Goal: Task Accomplishment & Management: Complete application form

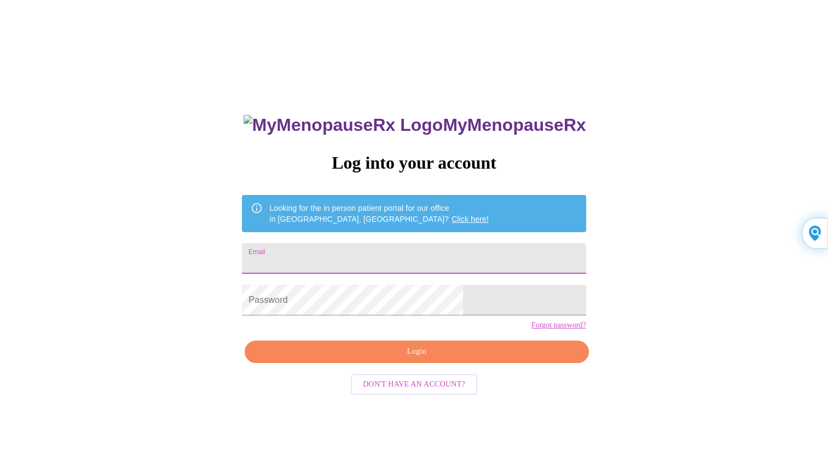
click at [462, 258] on input "Email" at bounding box center [414, 258] width 344 height 31
type input "[EMAIL_ADDRESS][DOMAIN_NAME]"
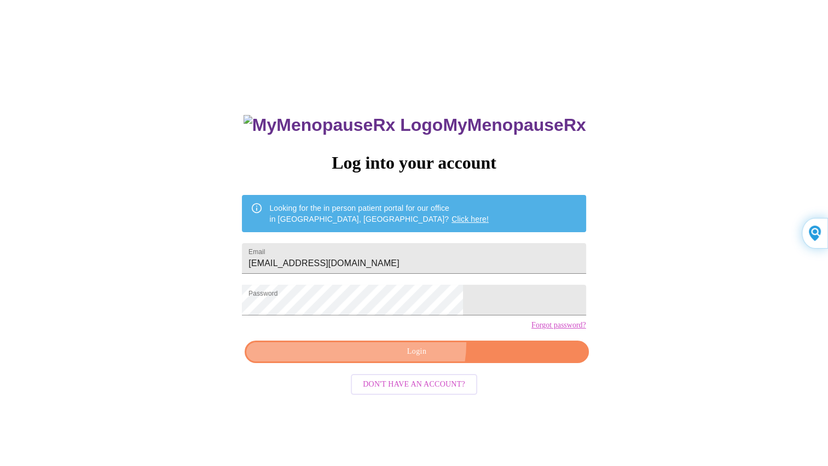
click at [414, 362] on button "Login" at bounding box center [417, 351] width 344 height 22
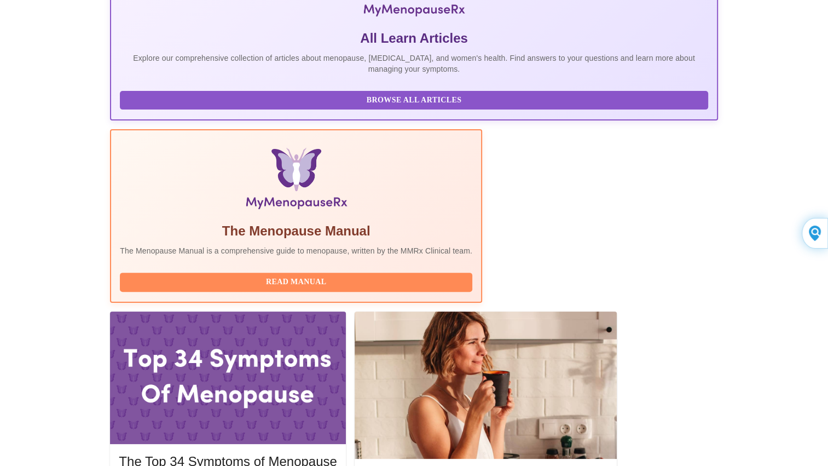
scroll to position [309, 0]
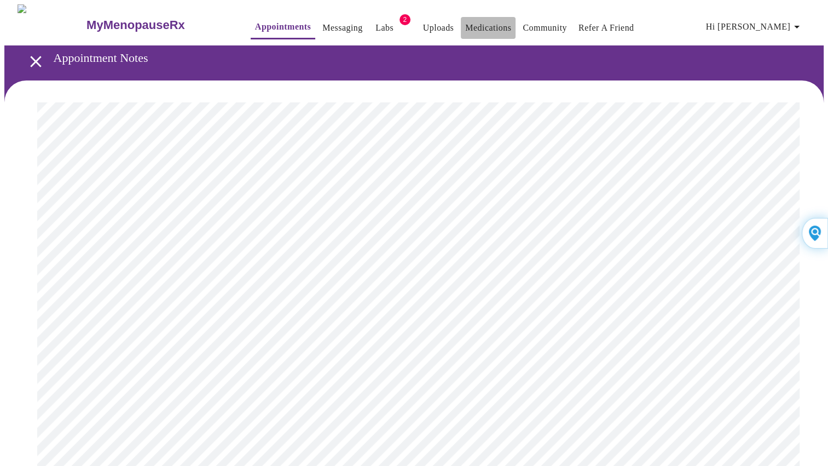
click at [476, 21] on link "Medications" at bounding box center [488, 27] width 46 height 15
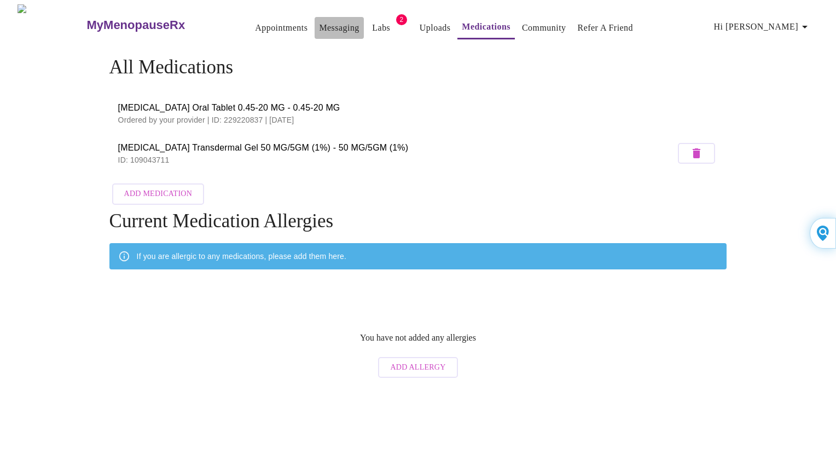
click at [319, 24] on link "Messaging" at bounding box center [339, 27] width 40 height 15
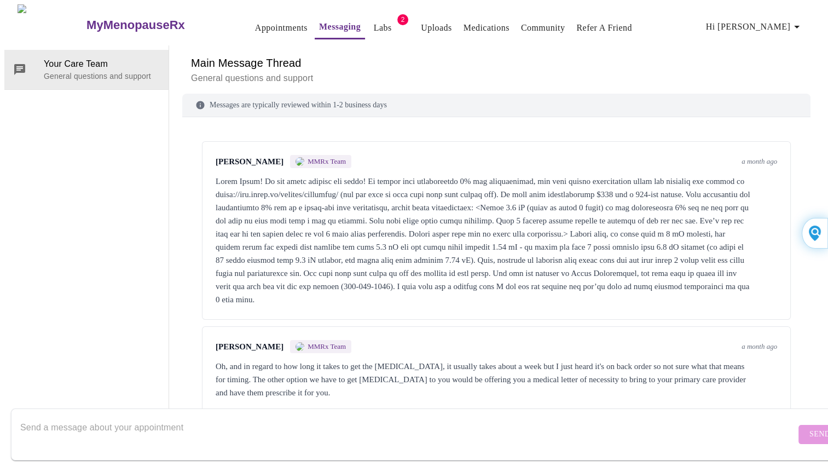
scroll to position [41, 0]
drag, startPoint x: 403, startPoint y: 152, endPoint x: 244, endPoint y: 151, distance: 158.7
click at [244, 175] on div at bounding box center [497, 240] width 562 height 131
click at [421, 20] on link "Uploads" at bounding box center [436, 27] width 31 height 15
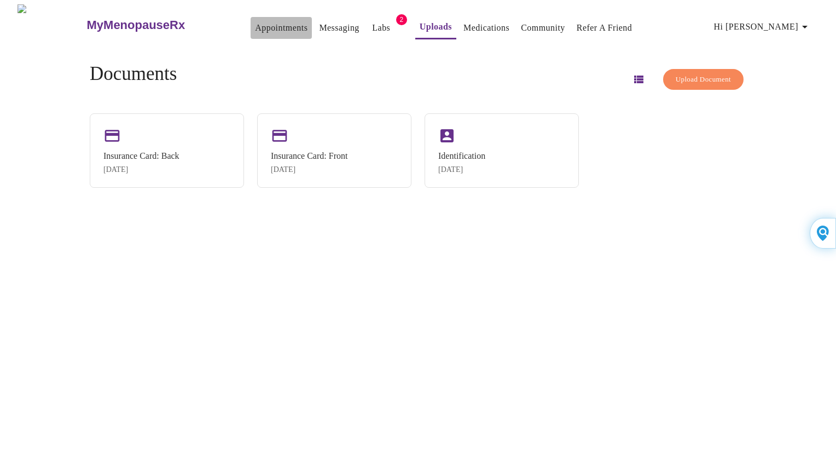
click at [270, 23] on link "Appointments" at bounding box center [281, 27] width 53 height 15
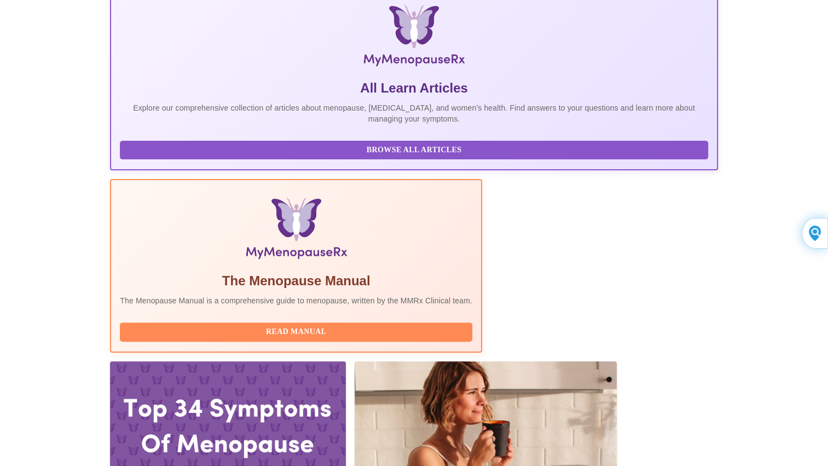
scroll to position [309, 0]
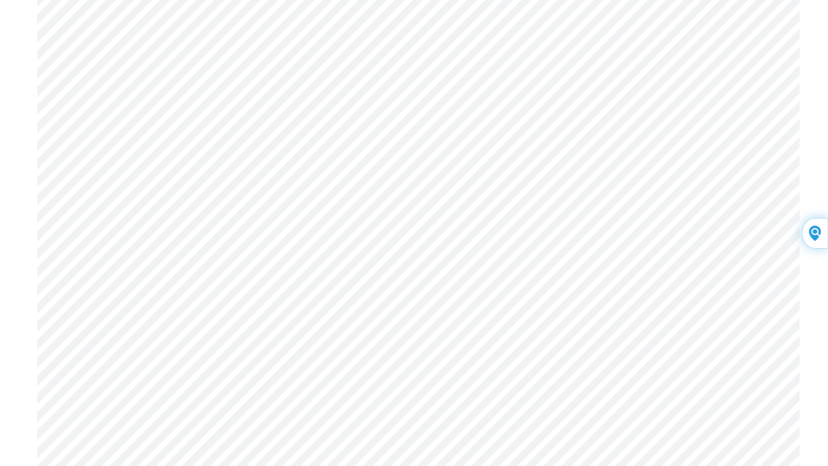
scroll to position [5754, 0]
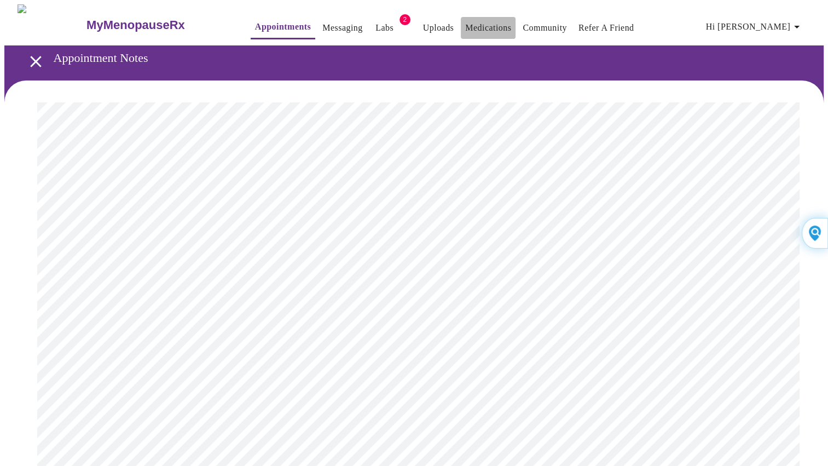
click at [465, 24] on link "Medications" at bounding box center [488, 27] width 46 height 15
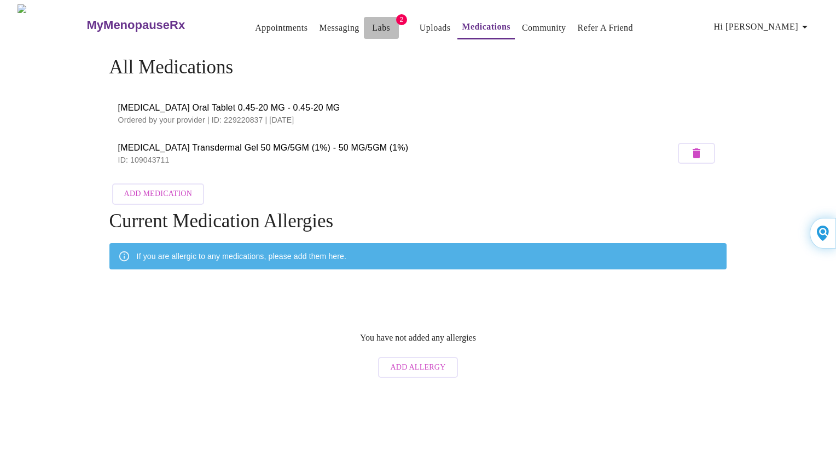
click at [372, 25] on link "Labs" at bounding box center [381, 27] width 18 height 15
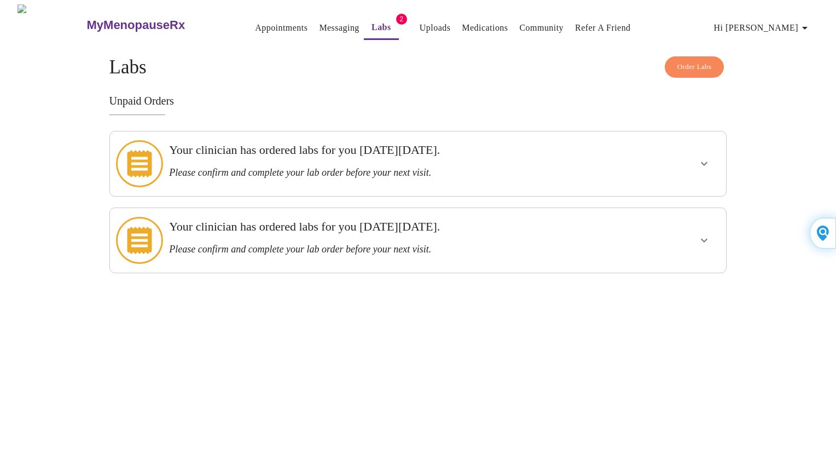
click at [379, 167] on h3 "Please confirm and complete your lab order before your next visit." at bounding box center [388, 172] width 438 height 11
click at [699, 157] on icon "show more" at bounding box center [704, 163] width 13 height 13
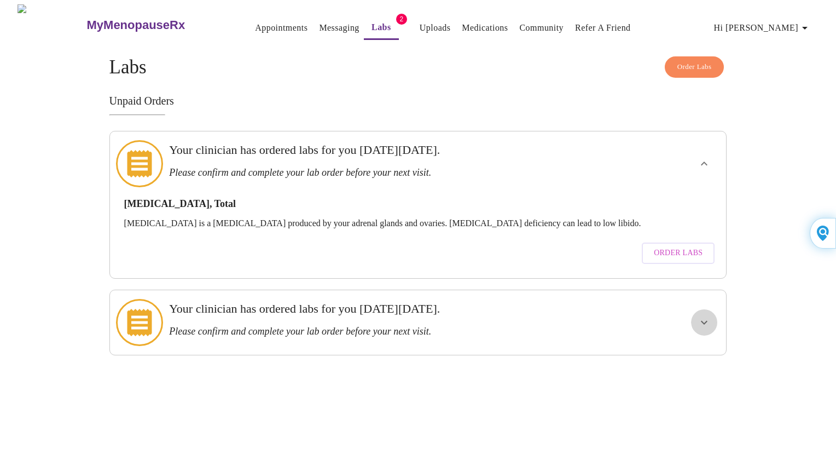
click at [707, 316] on icon "show more" at bounding box center [704, 322] width 13 height 13
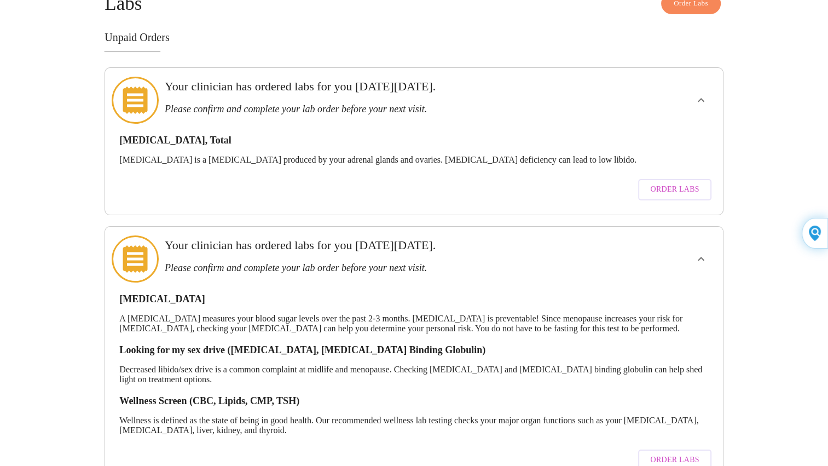
scroll to position [92, 0]
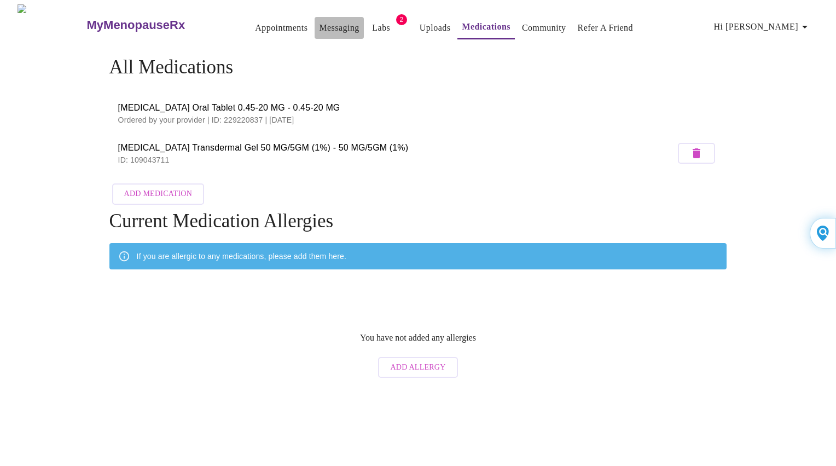
click at [320, 24] on link "Messaging" at bounding box center [339, 27] width 40 height 15
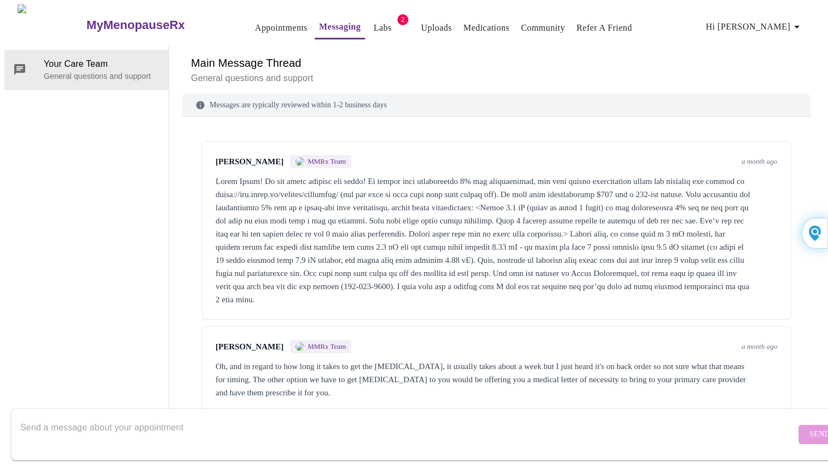
click at [321, 199] on div at bounding box center [497, 240] width 562 height 131
click at [321, 192] on div at bounding box center [497, 240] width 562 height 131
click at [396, 192] on div at bounding box center [497, 240] width 562 height 131
drag, startPoint x: 400, startPoint y: 193, endPoint x: 245, endPoint y: 193, distance: 154.9
click at [245, 193] on div at bounding box center [497, 240] width 562 height 131
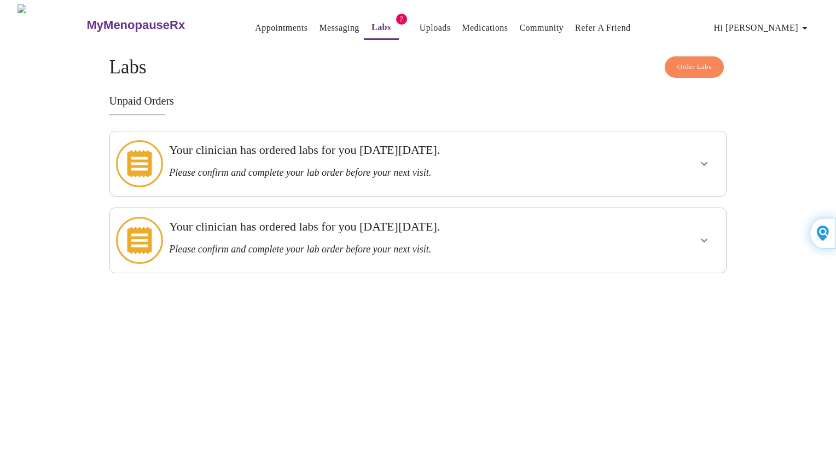
click at [470, 167] on h3 "Please confirm and complete your lab order before your next visit." at bounding box center [388, 172] width 438 height 11
click at [703, 157] on icon "show more" at bounding box center [704, 163] width 13 height 13
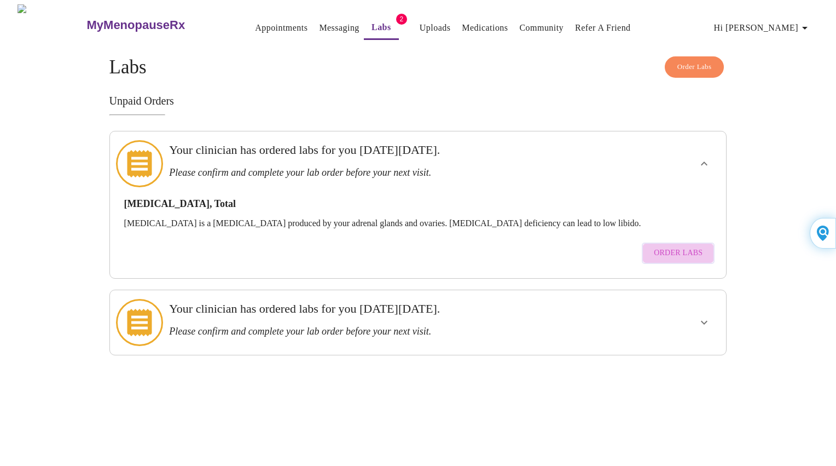
click at [687, 246] on span "Order Labs" at bounding box center [678, 253] width 49 height 14
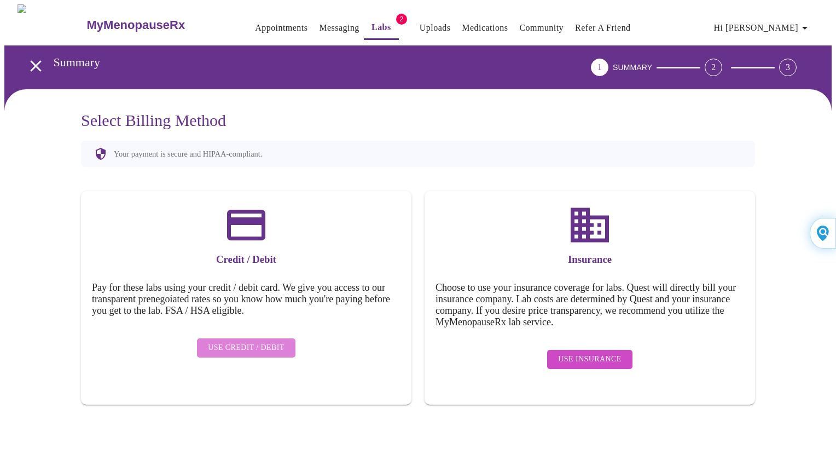
click at [287, 339] on button "Use Credit / Debit" at bounding box center [246, 347] width 99 height 19
